Goal: Task Accomplishment & Management: Use online tool/utility

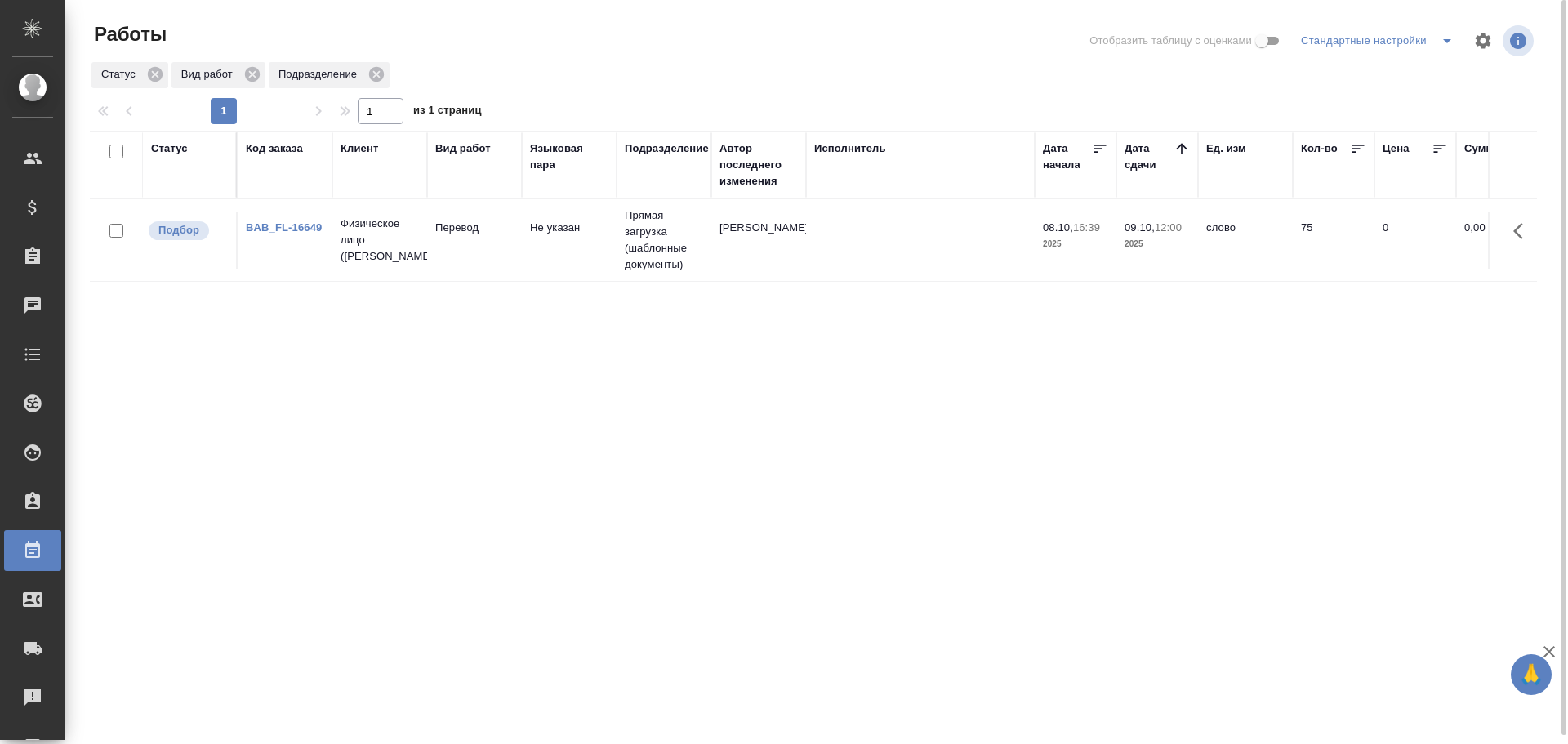
click at [673, 273] on td "Прямая загрузка (шаблонные документы)" at bounding box center [663, 239] width 95 height 82
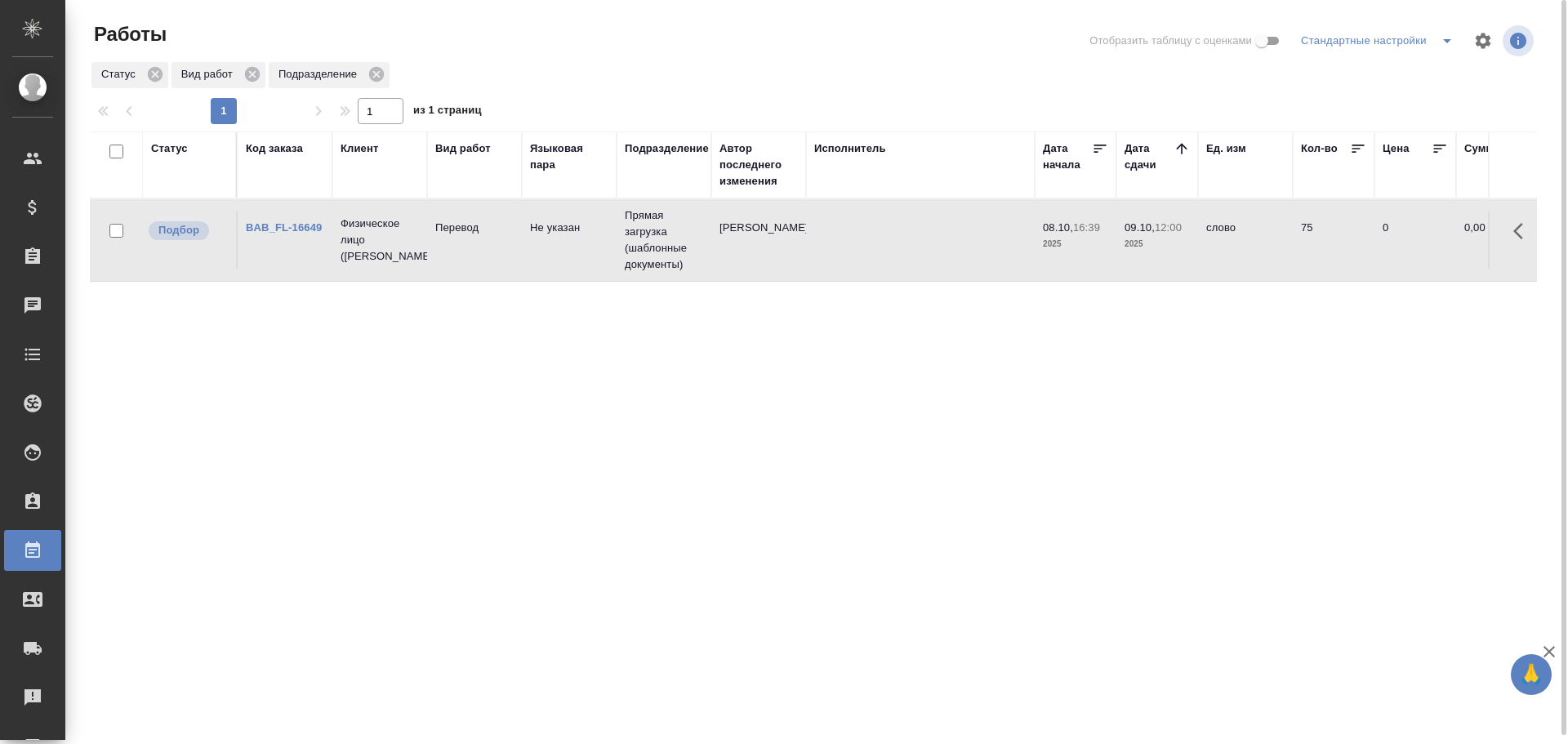
click at [673, 273] on td "Прямая загрузка (шаблонные документы)" at bounding box center [663, 239] width 95 height 82
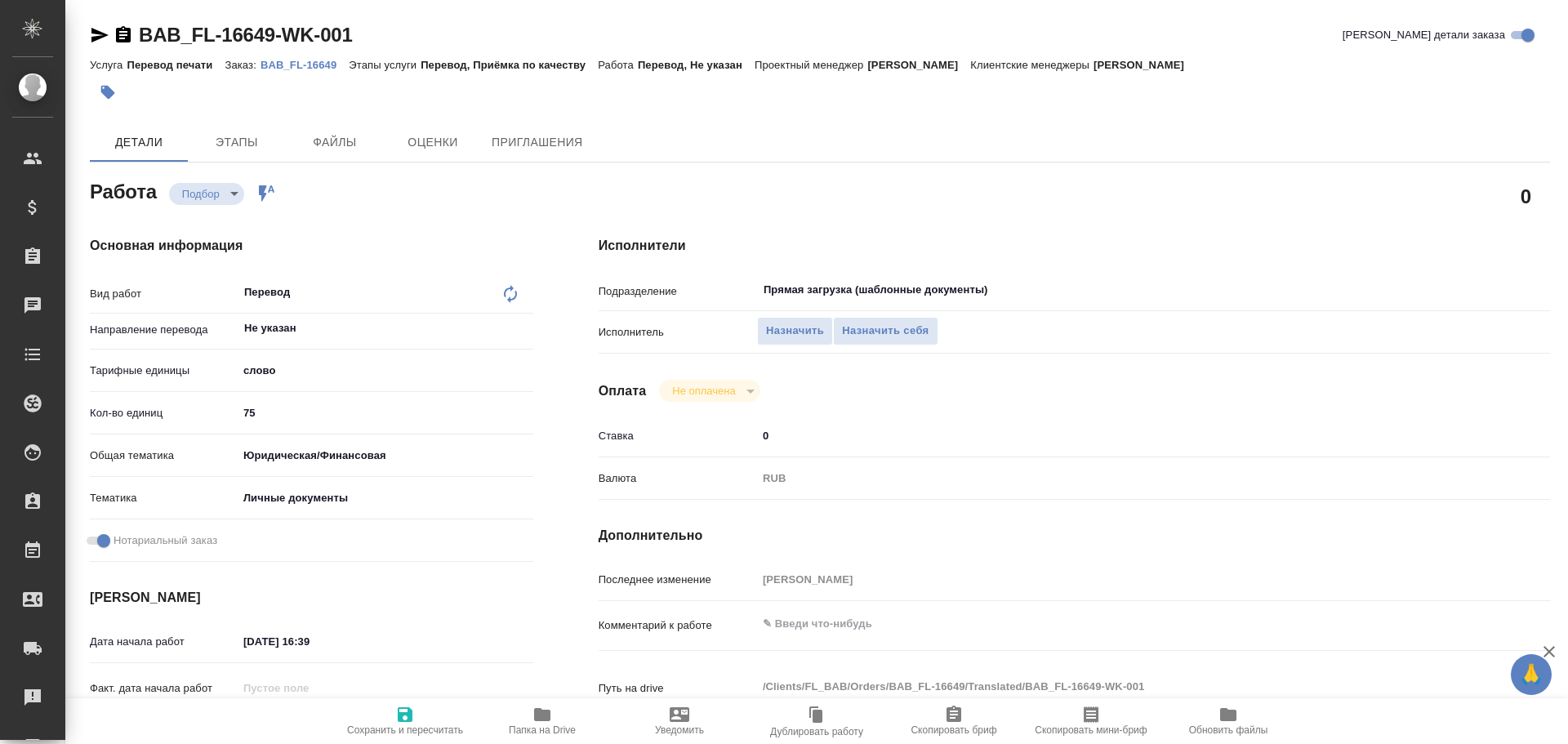
type textarea "x"
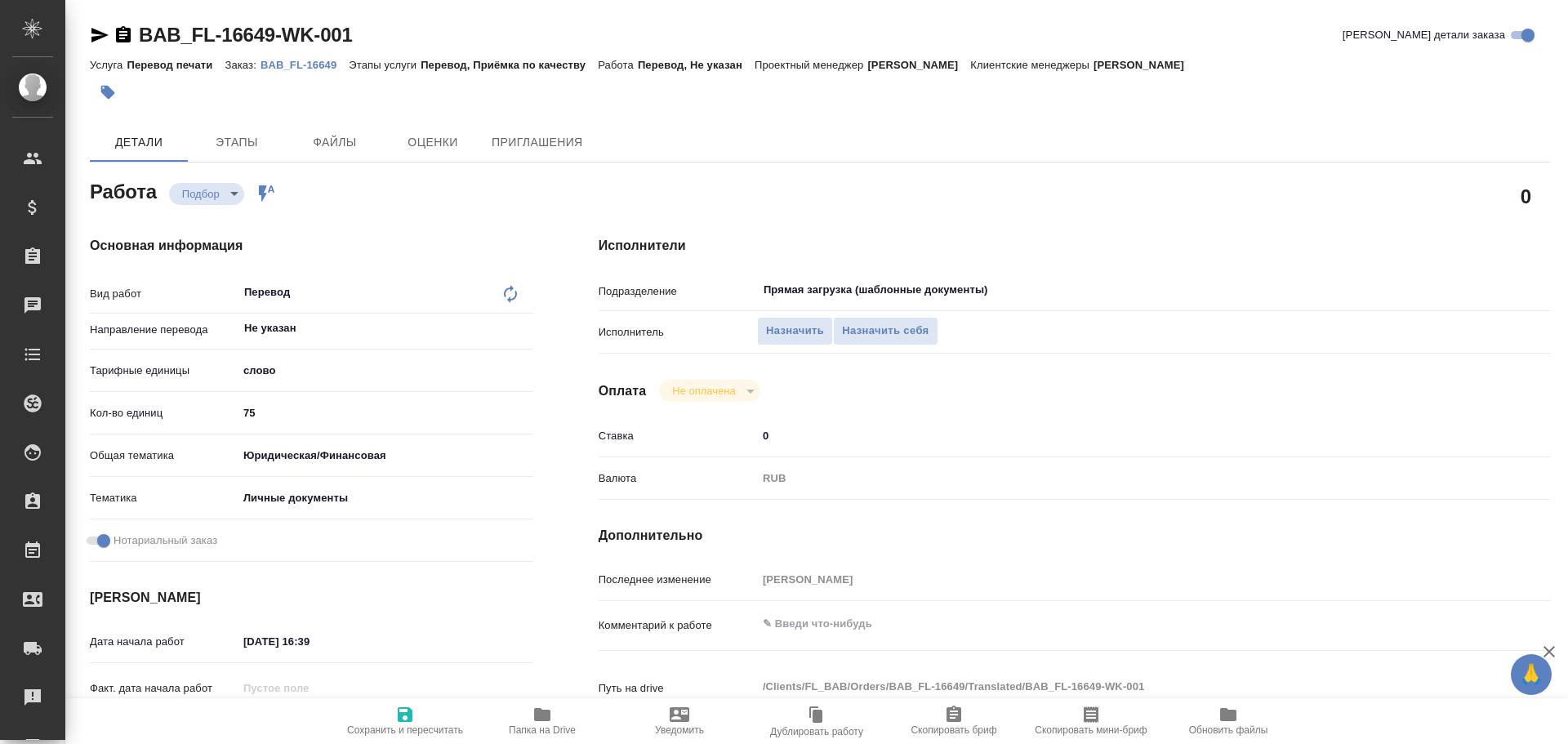
type textarea "x"
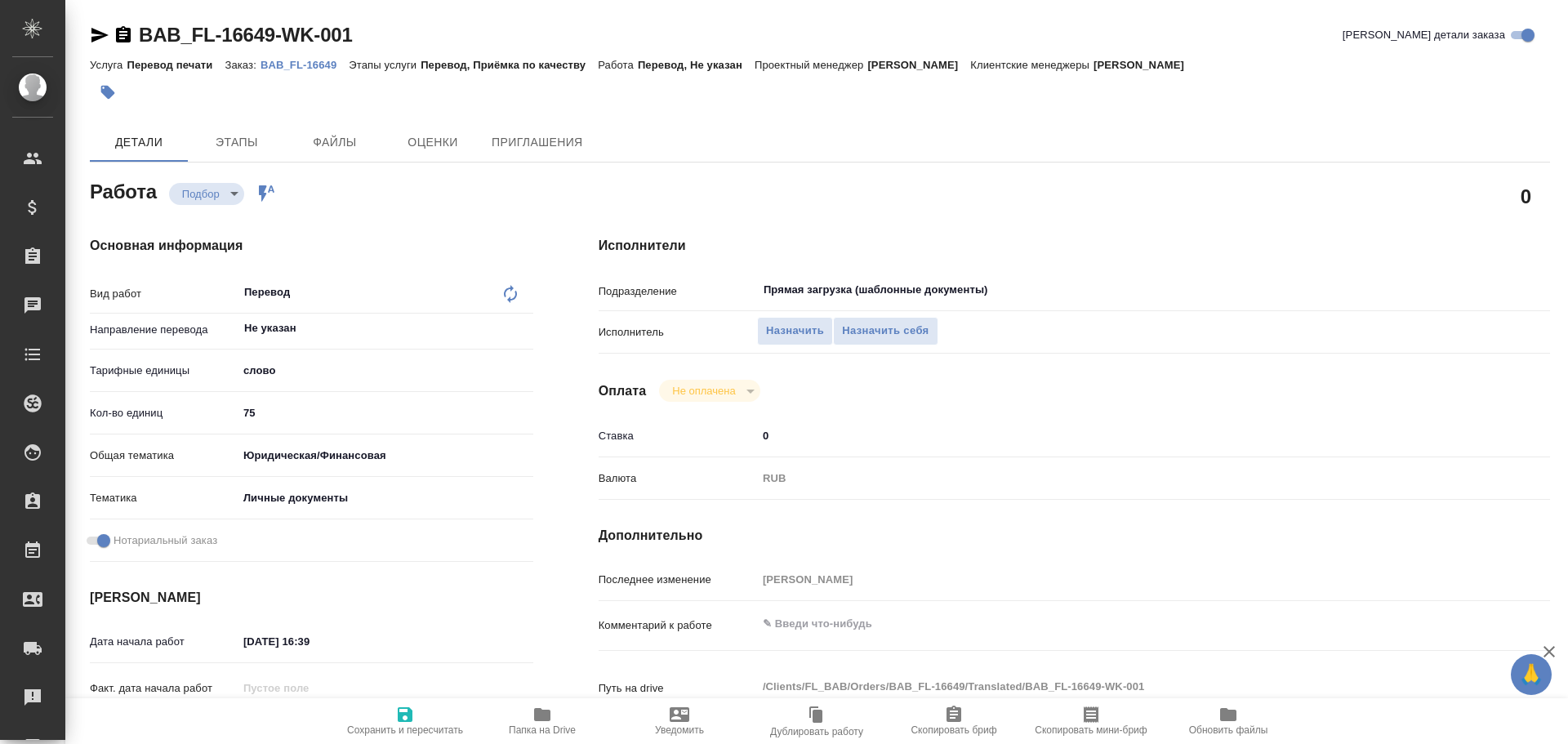
type textarea "x"
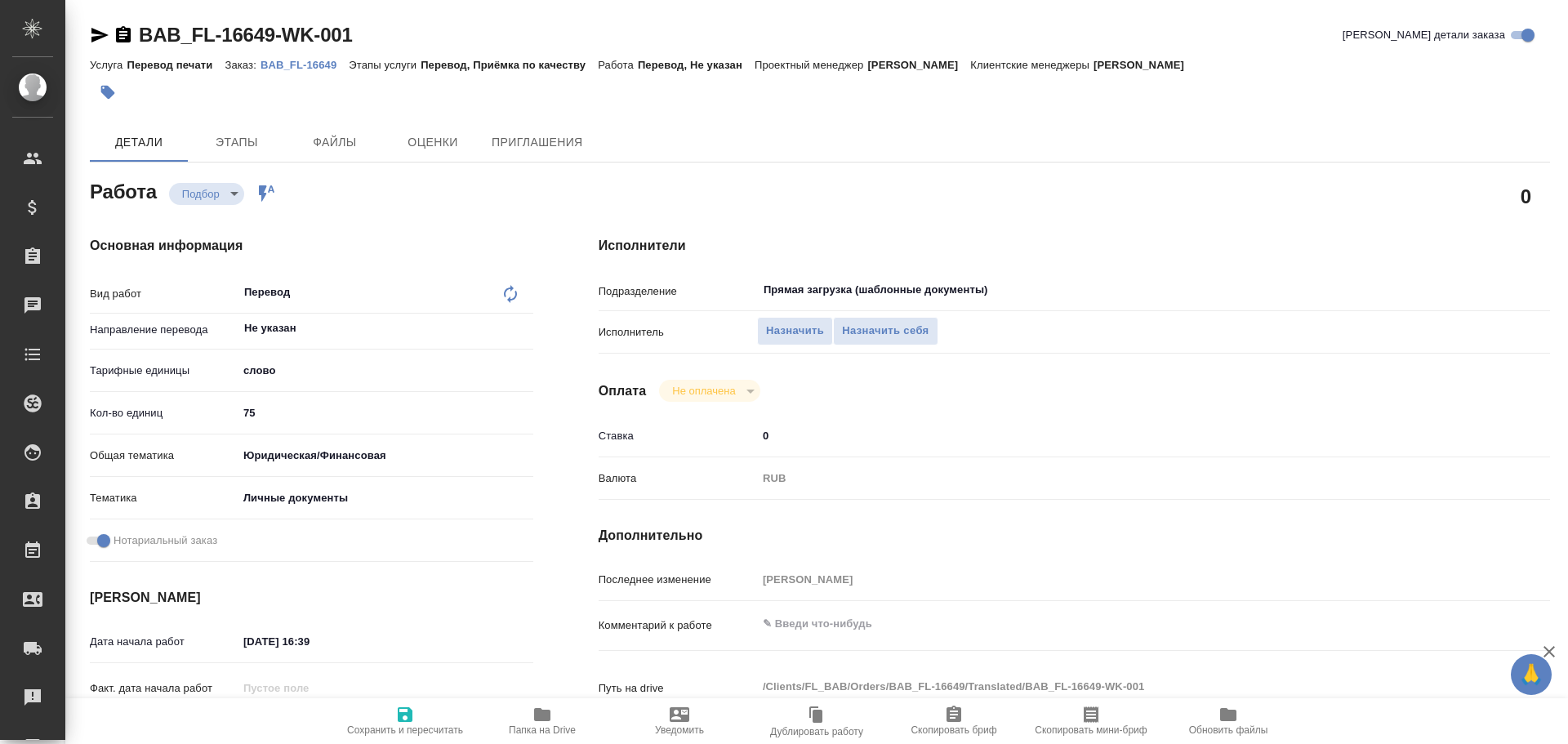
type textarea "x"
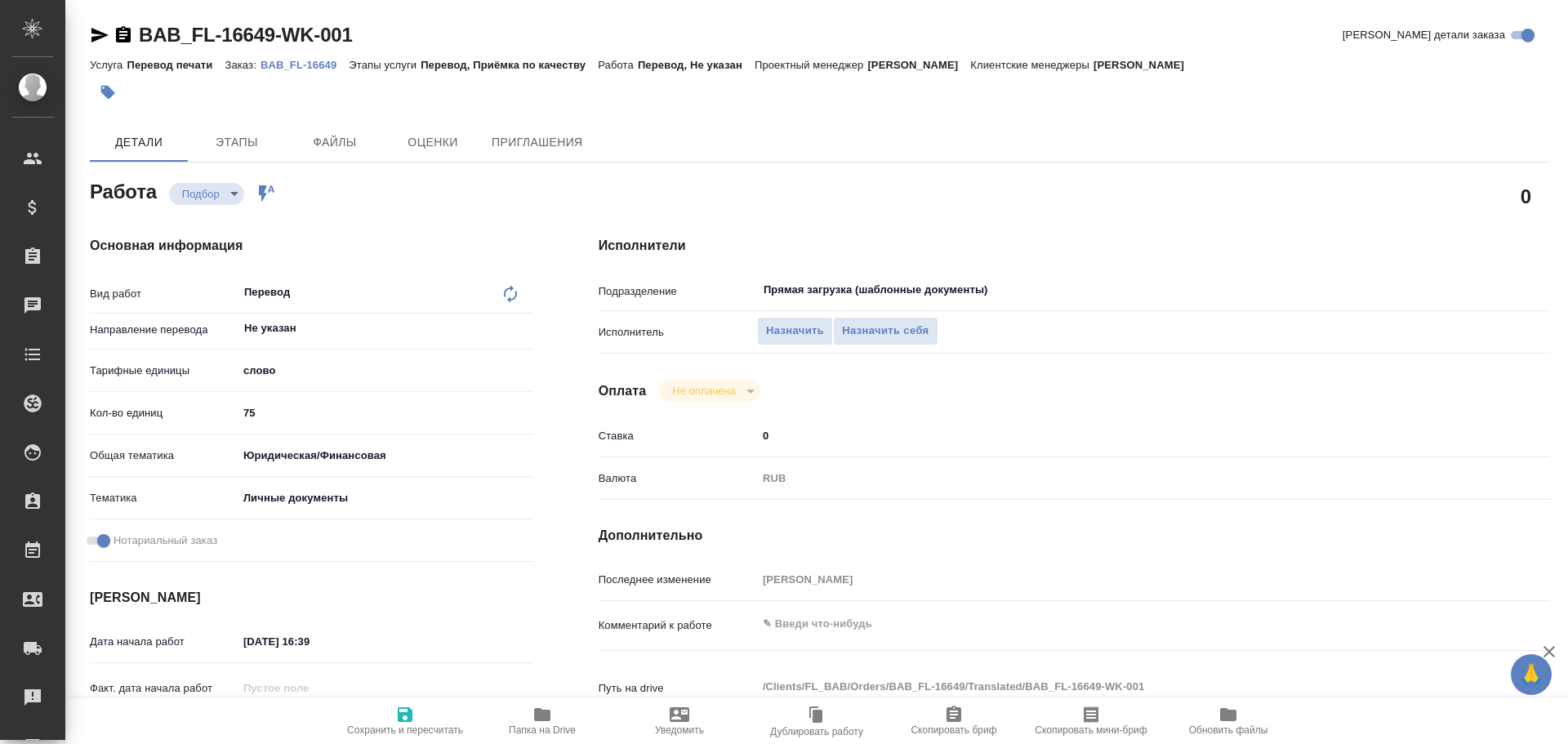
type textarea "x"
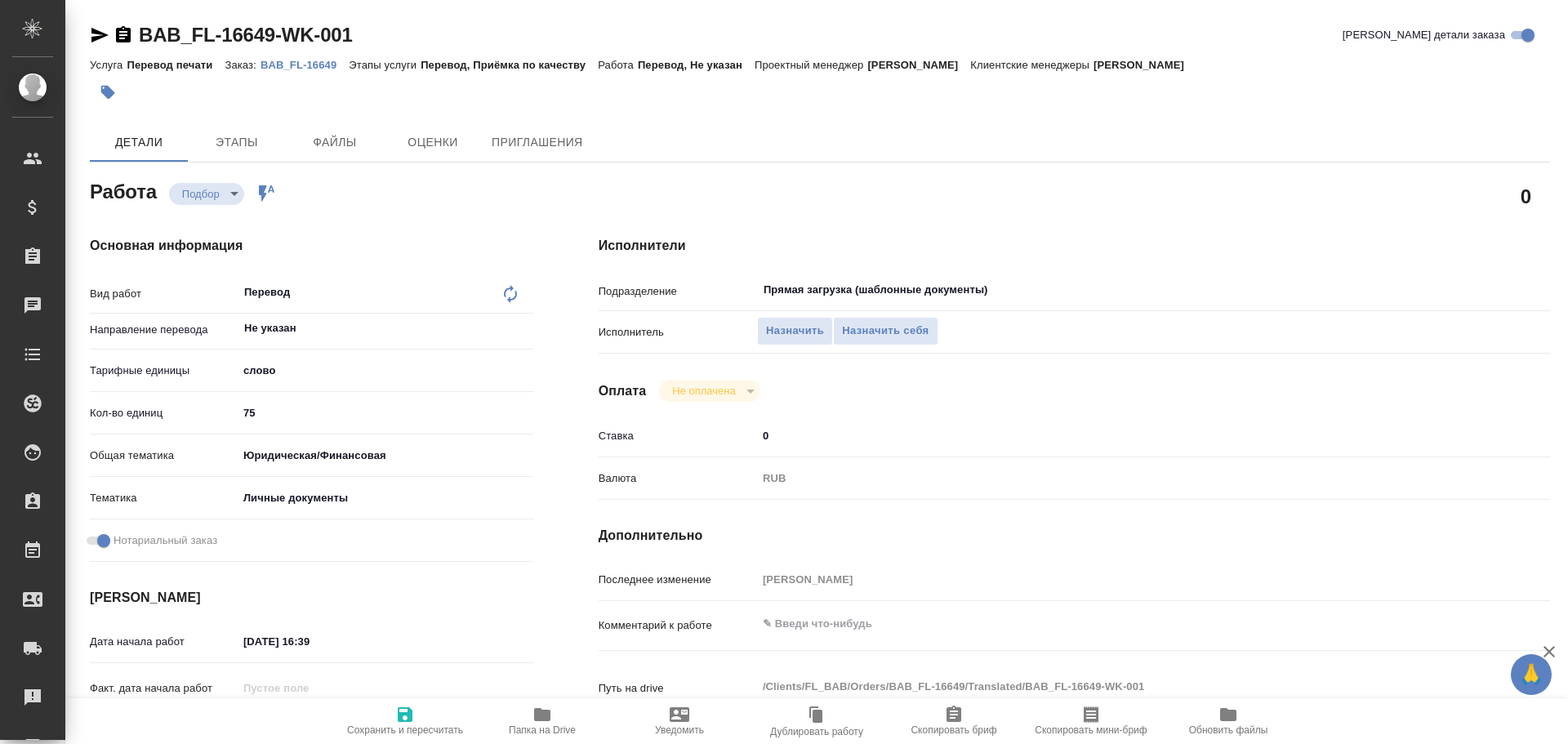
click at [555, 717] on span "Папка на Drive" at bounding box center [542, 720] width 117 height 31
type textarea "x"
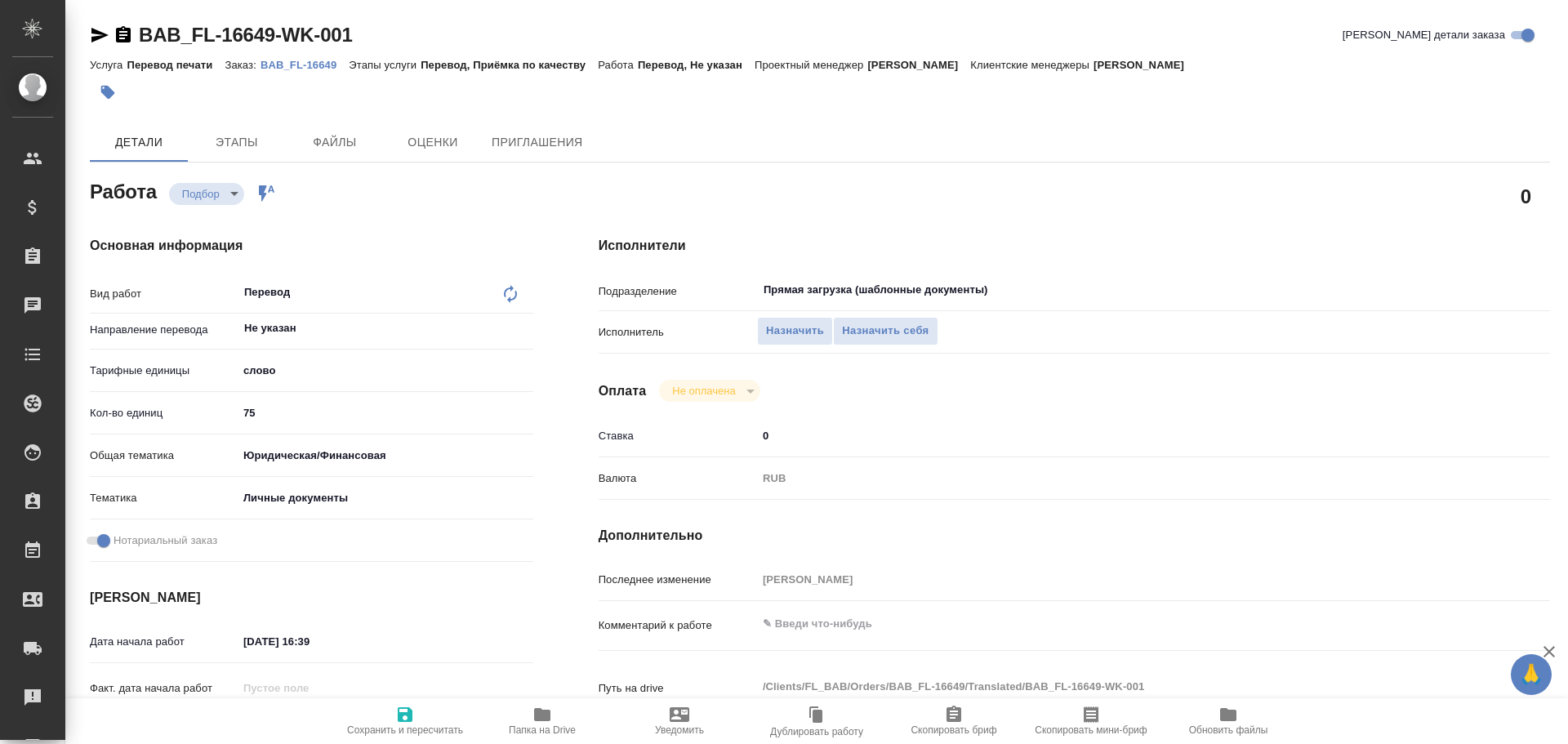
type textarea "x"
